Goal: Navigation & Orientation: Go to known website

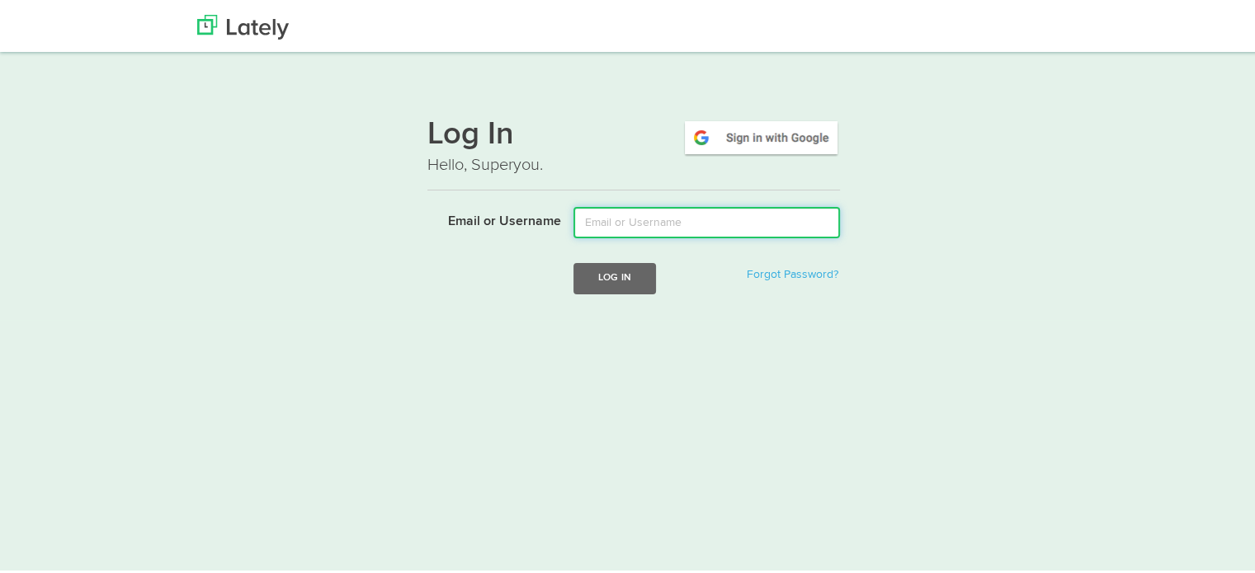
click at [665, 222] on input "Email or Username" at bounding box center [706, 220] width 266 height 31
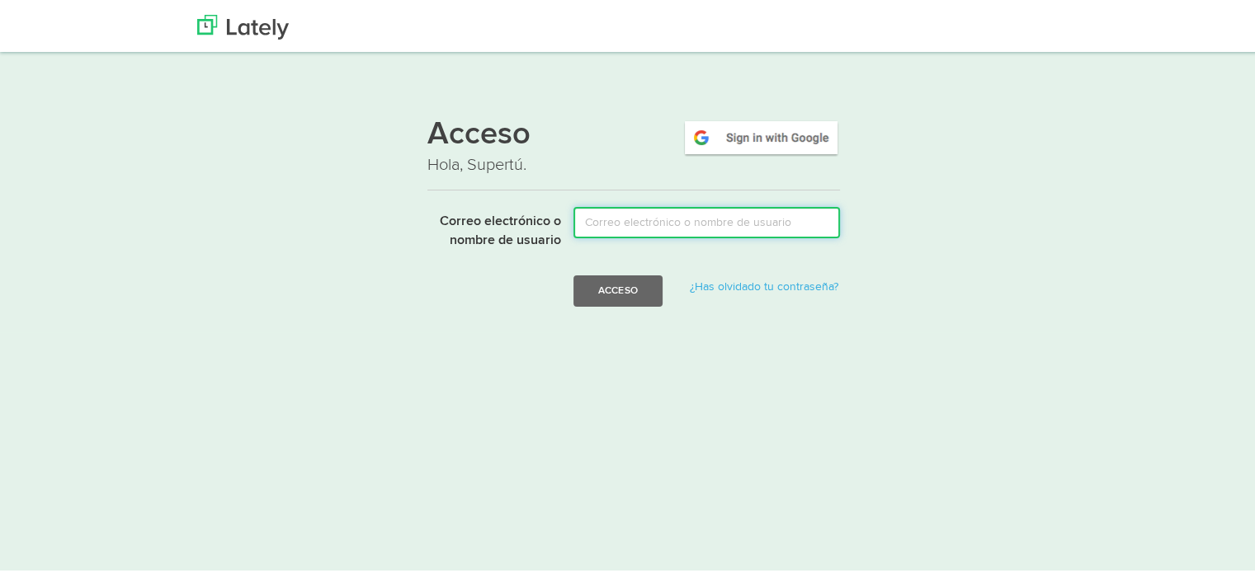
click at [590, 219] on input "Correo electrónico o nombre de usuario" at bounding box center [706, 220] width 266 height 31
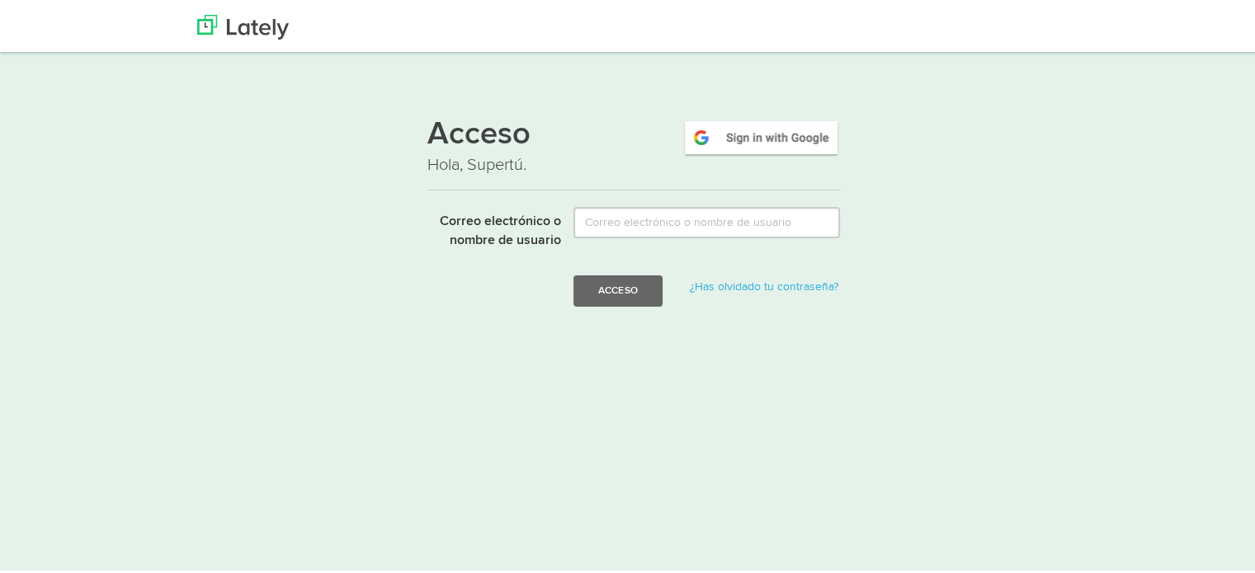
click at [995, 167] on div "Acceso Hola, Supertú. Correo electrónico o nombre de usuario Acceso ¿Has olvida…" at bounding box center [633, 215] width 998 height 230
click at [774, 134] on img at bounding box center [761, 135] width 158 height 38
click at [255, 18] on img at bounding box center [243, 24] width 92 height 25
